Goal: Task Accomplishment & Management: Use online tool/utility

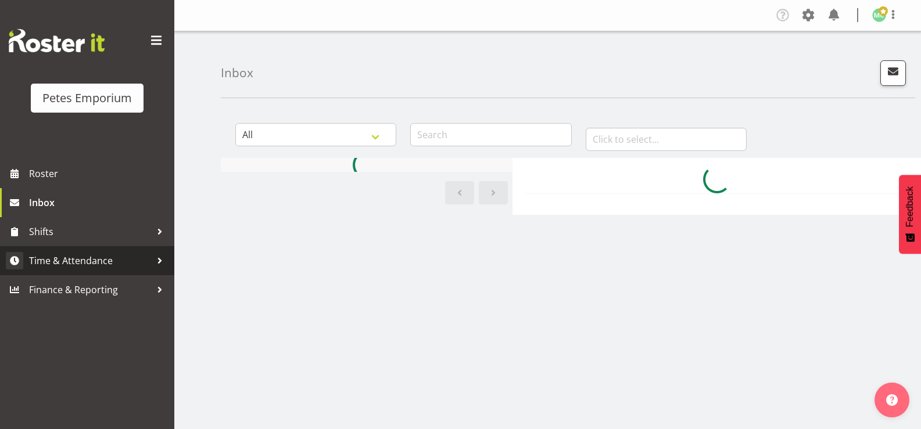
click at [47, 268] on span "Time & Attendance" at bounding box center [90, 260] width 122 height 17
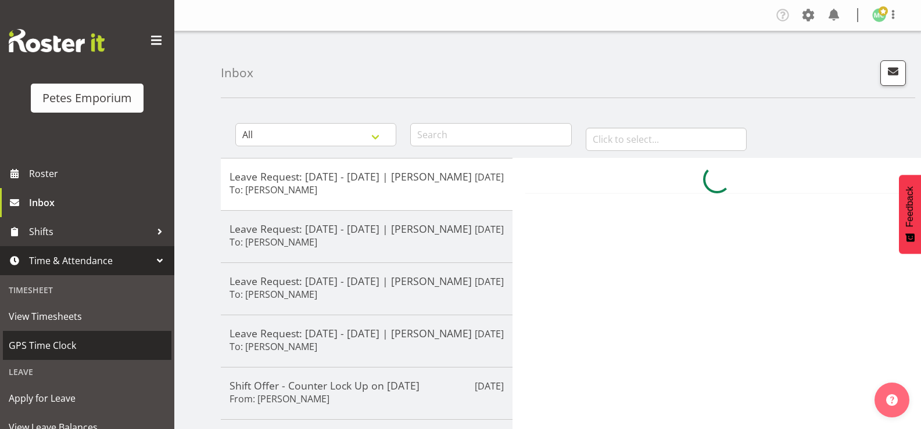
click at [34, 348] on span "GPS Time Clock" at bounding box center [87, 345] width 157 height 17
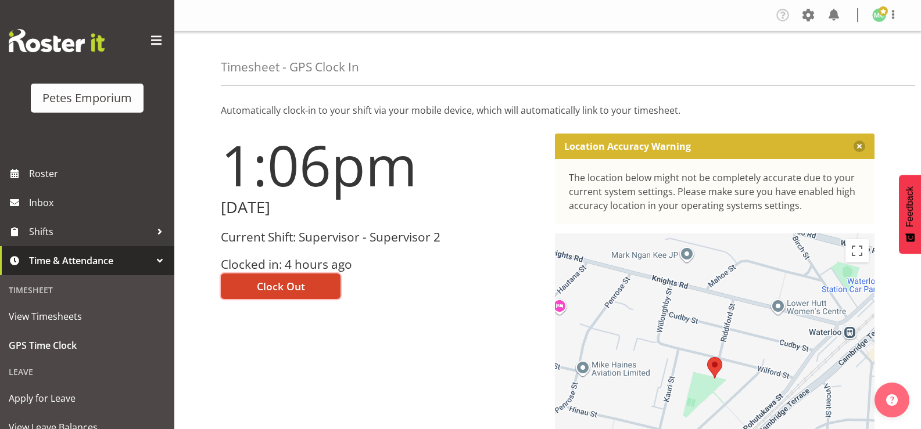
click at [266, 284] on span "Clock Out" at bounding box center [281, 286] width 48 height 15
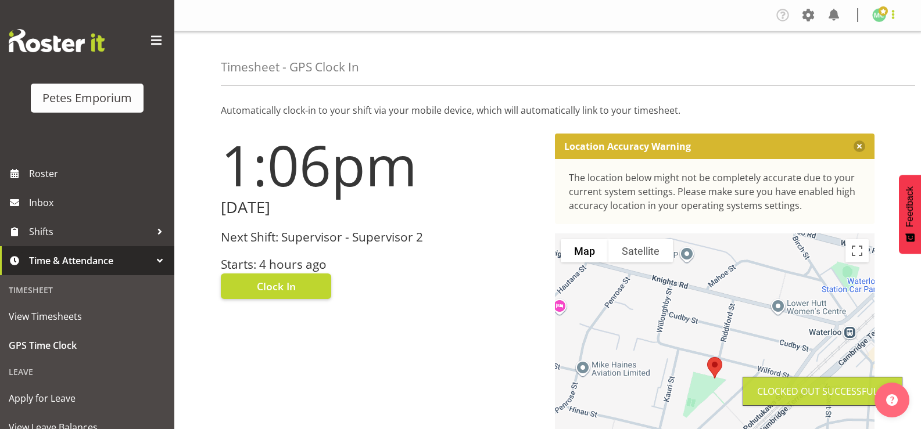
click at [887, 16] on span at bounding box center [893, 15] width 14 height 14
click at [861, 62] on link "Log Out" at bounding box center [844, 61] width 112 height 21
